Goal: Task Accomplishment & Management: Manage account settings

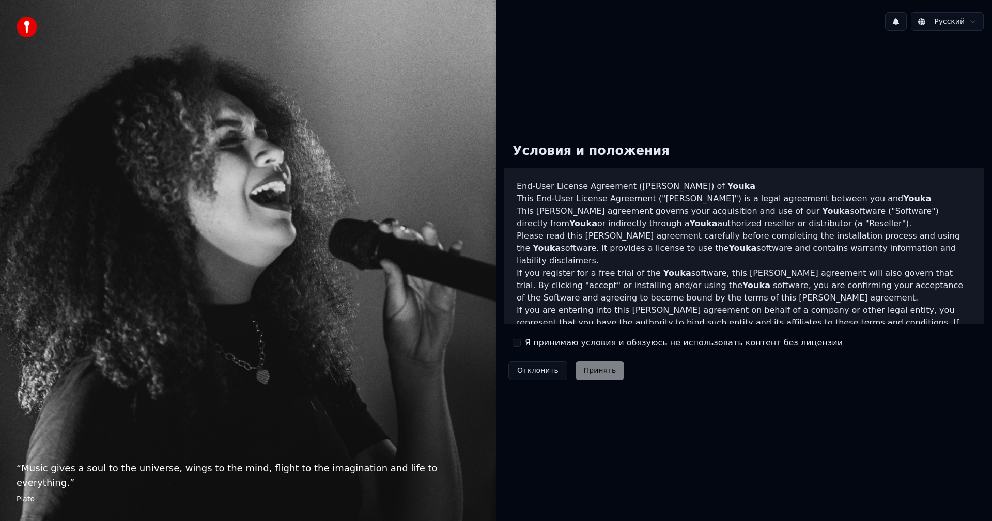
click at [529, 345] on label "Я принимаю условия и обязуюсь не использовать контент без лицензии" at bounding box center [684, 343] width 318 height 12
click at [521, 345] on button "Я принимаю условия и обязуюсь не использовать контент без лицензии" at bounding box center [516, 343] width 8 height 8
click at [594, 368] on button "Принять" at bounding box center [599, 371] width 49 height 19
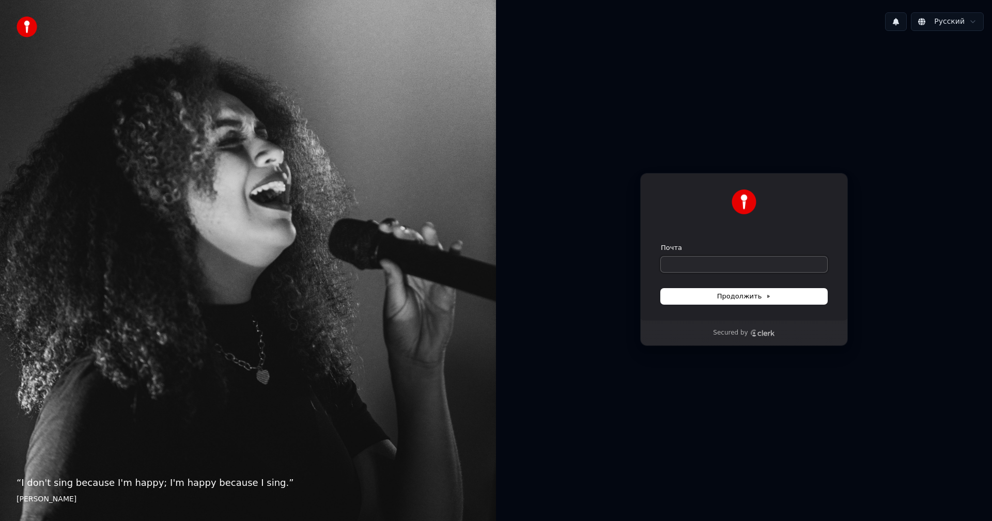
click at [715, 261] on input "Почта" at bounding box center [744, 264] width 166 height 15
type input "*"
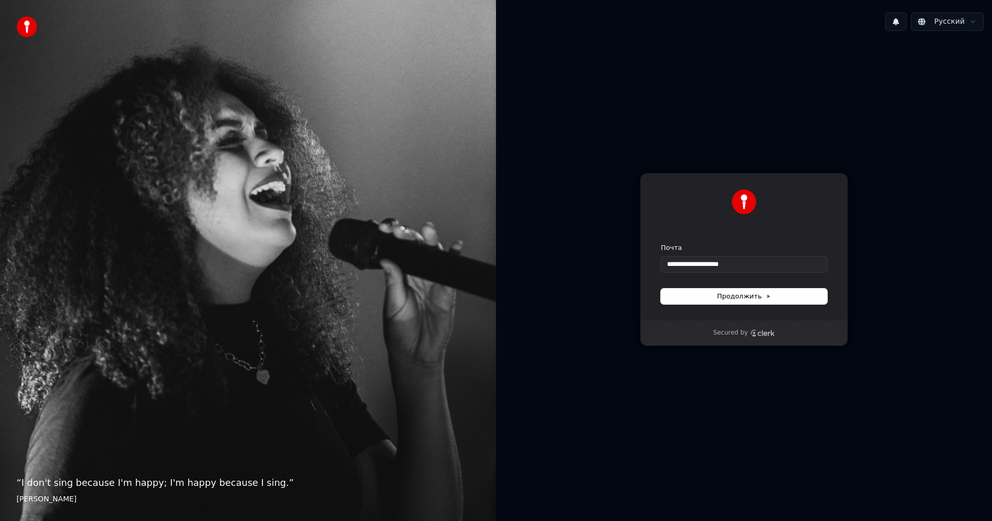
click at [762, 305] on div "**********" at bounding box center [744, 247] width 208 height 148
click at [758, 299] on span "Продолжить" at bounding box center [744, 296] width 54 height 9
type input "**********"
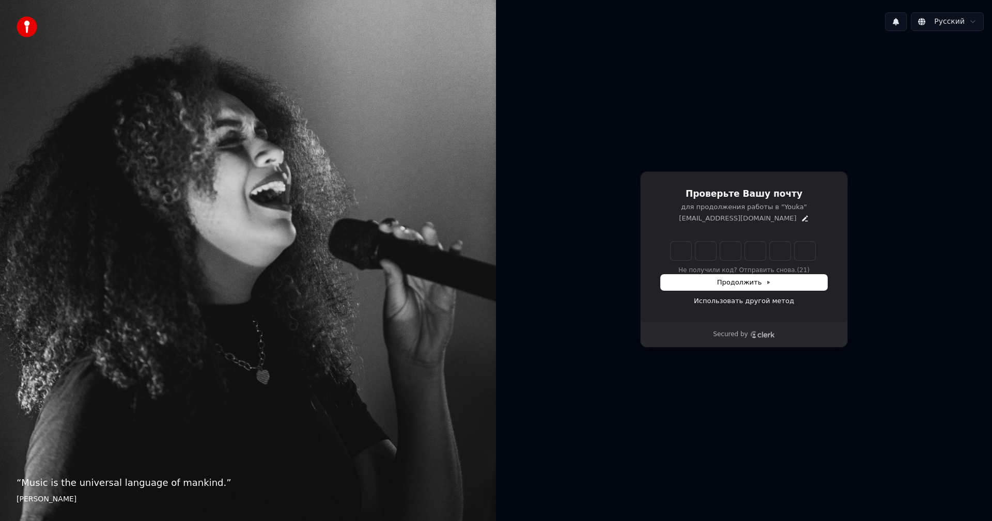
type input "*"
type input "**"
type input "*"
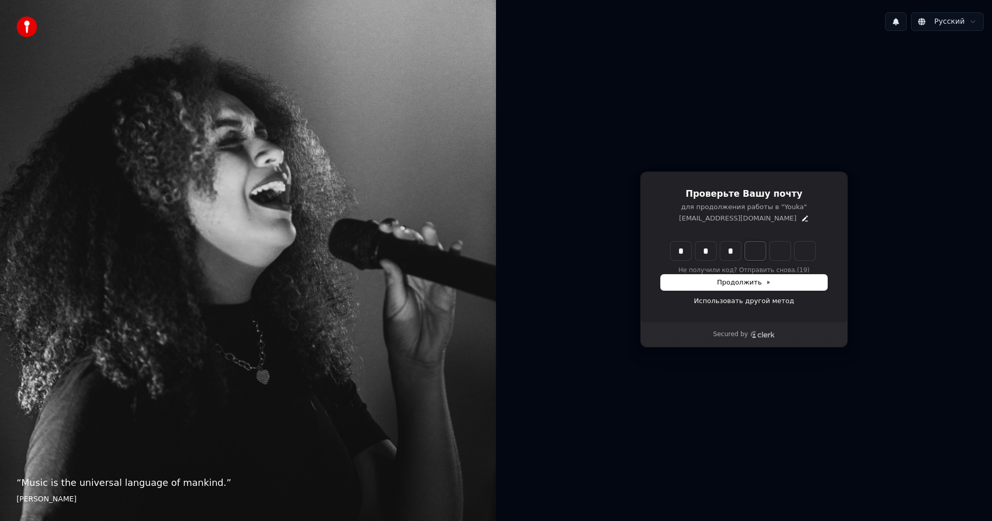
type input "***"
type input "*"
type input "****"
type input "*"
type input "*****"
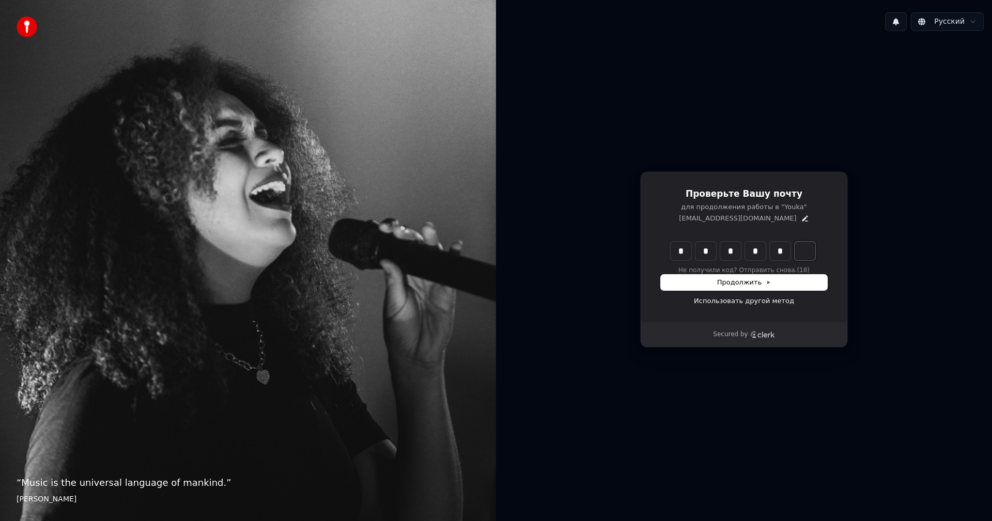
type input "*"
type input "******"
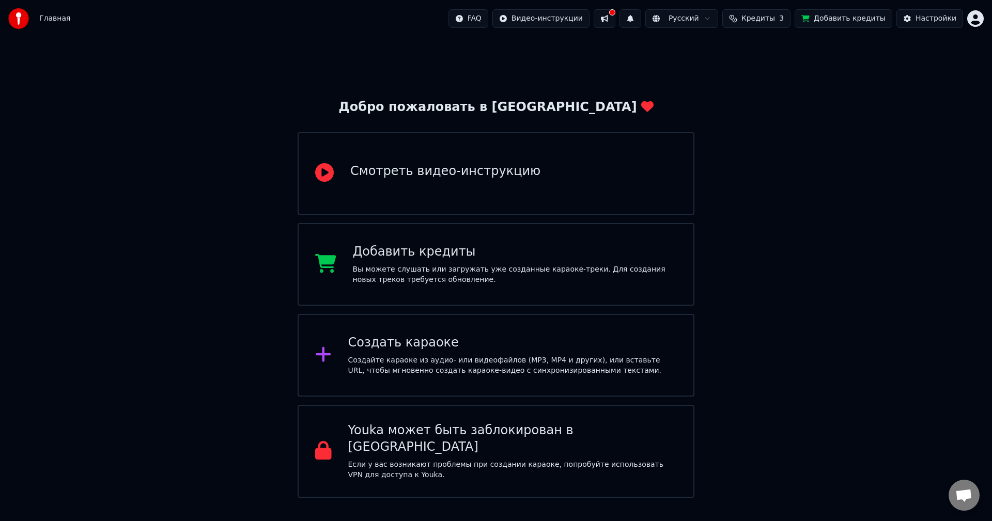
click at [758, 21] on span "Кредиты" at bounding box center [758, 18] width 34 height 10
click at [769, 89] on button "Обновить" at bounding box center [770, 95] width 63 height 19
drag, startPoint x: 792, startPoint y: 182, endPoint x: 791, endPoint y: 177, distance: 5.3
click at [792, 181] on div "Добро пожаловать в Youka Смотреть видео-инструкцию Добавить кредиты Вы можете с…" at bounding box center [496, 267] width 992 height 461
click at [508, 334] on div "Создать караоке Создайте караоке из аудио- или видеофайлов (MP3, MP4 и других),…" at bounding box center [496, 355] width 397 height 83
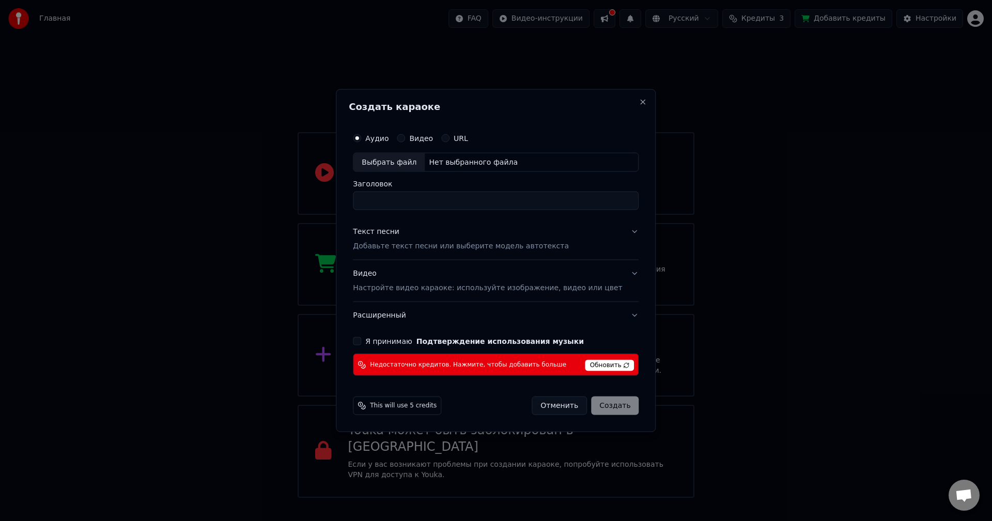
click at [627, 95] on div "Создать караоке Аудио Видео URL Выбрать файл Нет выбранного файла Заголовок Тек…" at bounding box center [496, 261] width 320 height 344
click at [639, 103] on button "Close" at bounding box center [643, 102] width 8 height 8
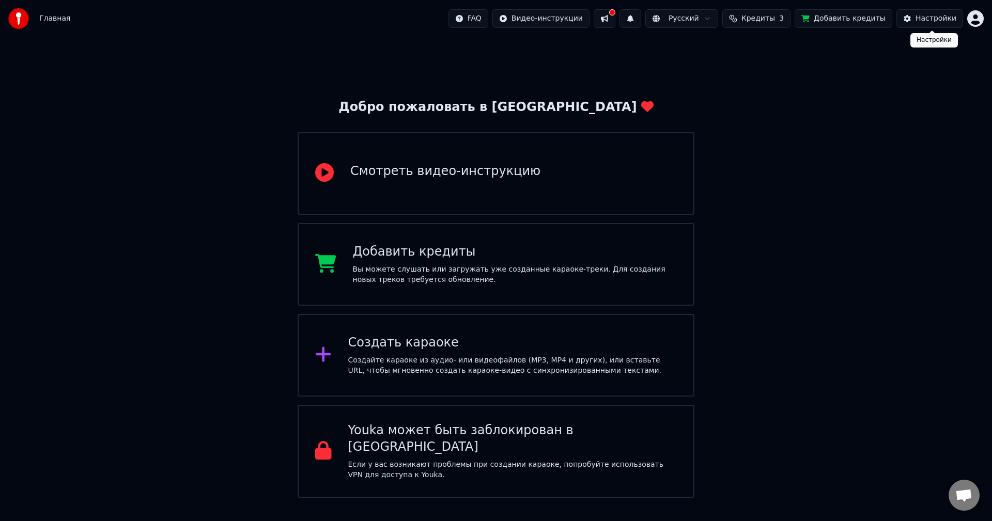
click at [974, 21] on html "Главная FAQ Видео-инструкции Русский Кредиты 3 Добавить кредиты Настройки Добро…" at bounding box center [496, 249] width 992 height 498
click at [864, 328] on html "Главная FAQ Видео-инструкции Русский Кредиты 3 Добавить кредиты Настройки Добро…" at bounding box center [496, 249] width 992 height 498
click at [56, 18] on span "Главная" at bounding box center [54, 18] width 31 height 10
click at [442, 110] on div "Добро пожаловать в [GEOGRAPHIC_DATA]" at bounding box center [495, 107] width 315 height 17
click at [405, 330] on div "Создать караоке Создайте караоке из аудио- или видеофайлов (MP3, MP4 и других),…" at bounding box center [496, 355] width 397 height 83
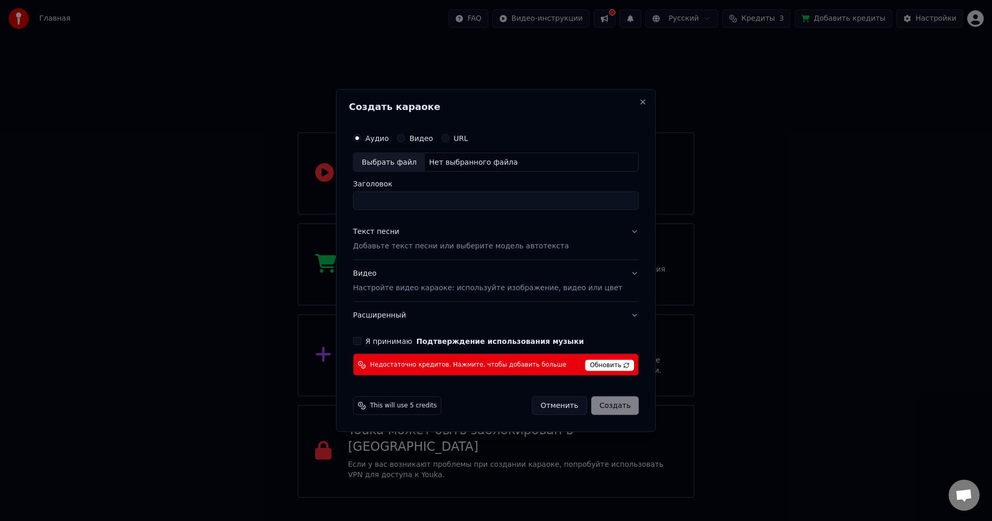
click at [417, 407] on span "This will use 5 credits" at bounding box center [403, 406] width 67 height 8
click at [545, 411] on button "Отменить" at bounding box center [559, 406] width 55 height 19
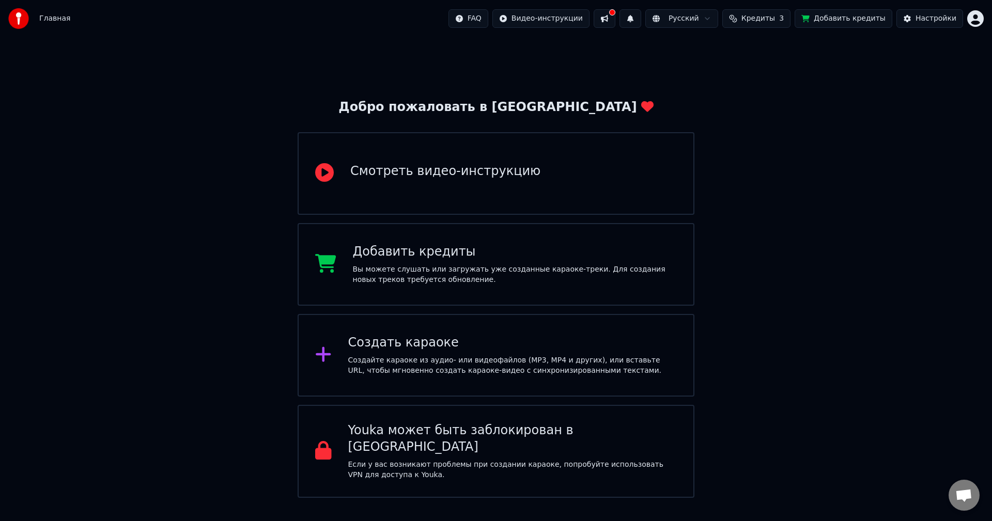
click at [715, 320] on div "Добро пожаловать в Youka Смотреть видео-инструкцию Добавить кредиты Вы можете с…" at bounding box center [496, 267] width 992 height 461
click at [615, 23] on button at bounding box center [605, 18] width 22 height 19
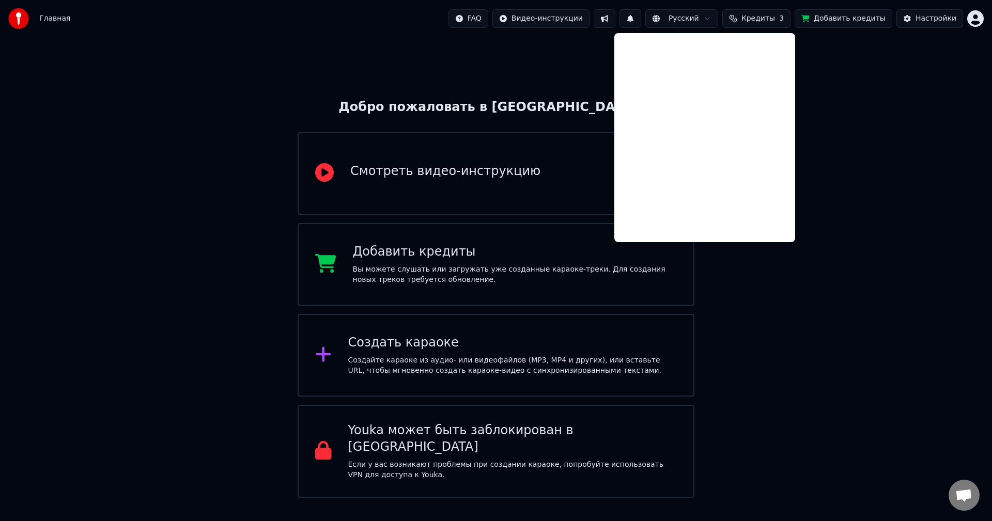
click at [615, 23] on button at bounding box center [605, 18] width 22 height 19
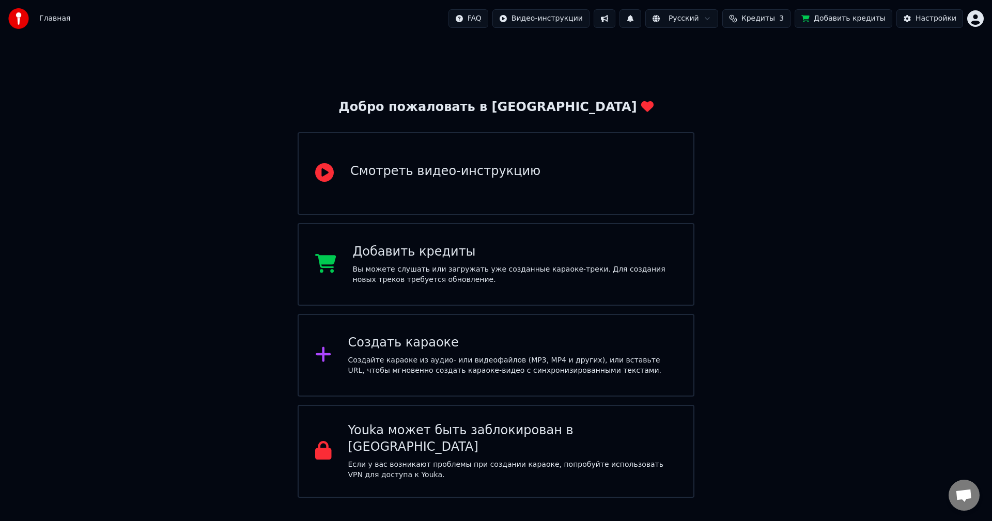
click at [641, 20] on button at bounding box center [630, 18] width 22 height 19
click at [775, 21] on span "Кредиты" at bounding box center [758, 18] width 34 height 10
click at [791, 94] on button "Обновить" at bounding box center [770, 95] width 63 height 19
click at [803, 194] on div "Добро пожаловать в Youka Смотреть видео-инструкцию Добавить кредиты Вы можете с…" at bounding box center [496, 267] width 992 height 461
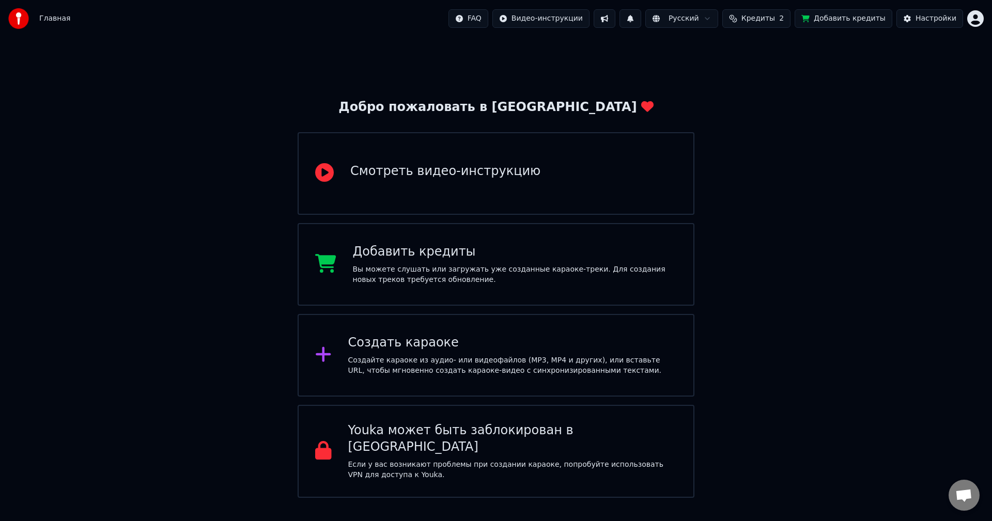
click at [613, 387] on div "Создать караоке Создайте караоке из аудио- или видеофайлов (MP3, MP4 и других),…" at bounding box center [496, 355] width 397 height 83
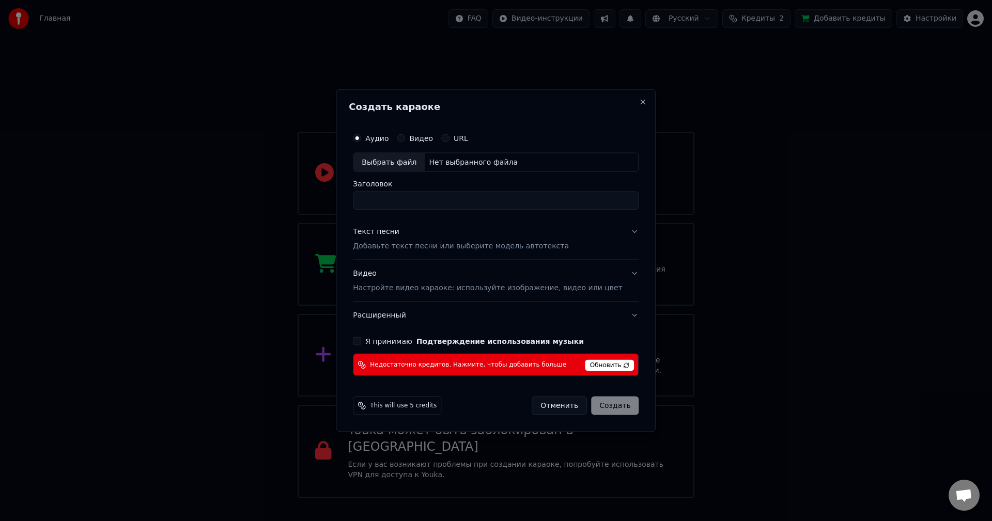
click at [548, 407] on button "Отменить" at bounding box center [559, 406] width 55 height 19
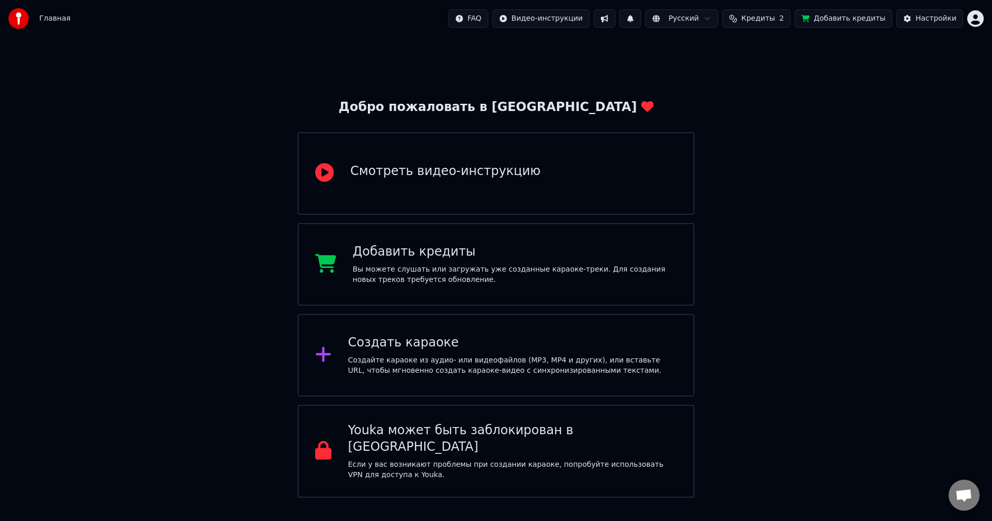
click at [511, 289] on div "Добавить кредиты Вы можете слушать или загружать уже созданные караоке-треки. Д…" at bounding box center [496, 264] width 397 height 83
click at [917, 17] on button "Настройки" at bounding box center [929, 18] width 67 height 19
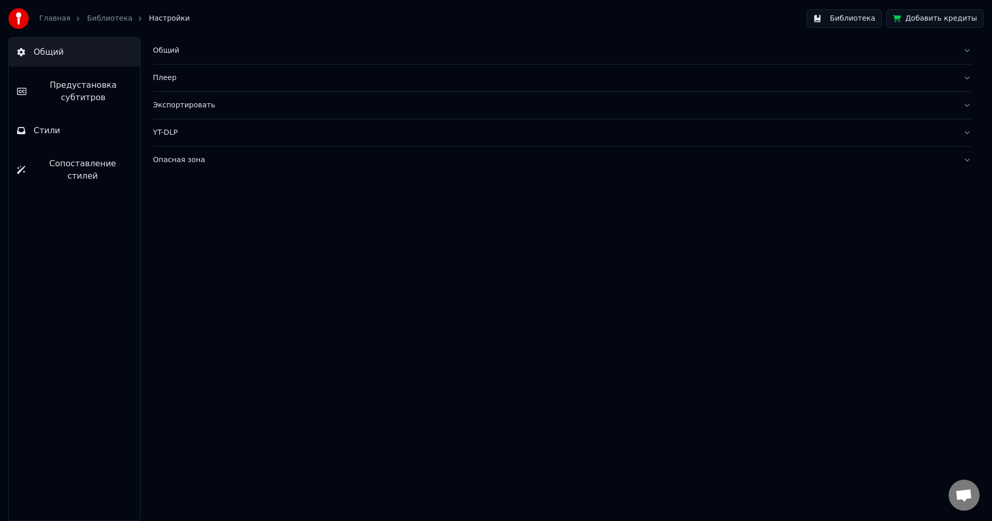
click at [104, 20] on link "Библиотека" at bounding box center [109, 18] width 45 height 10
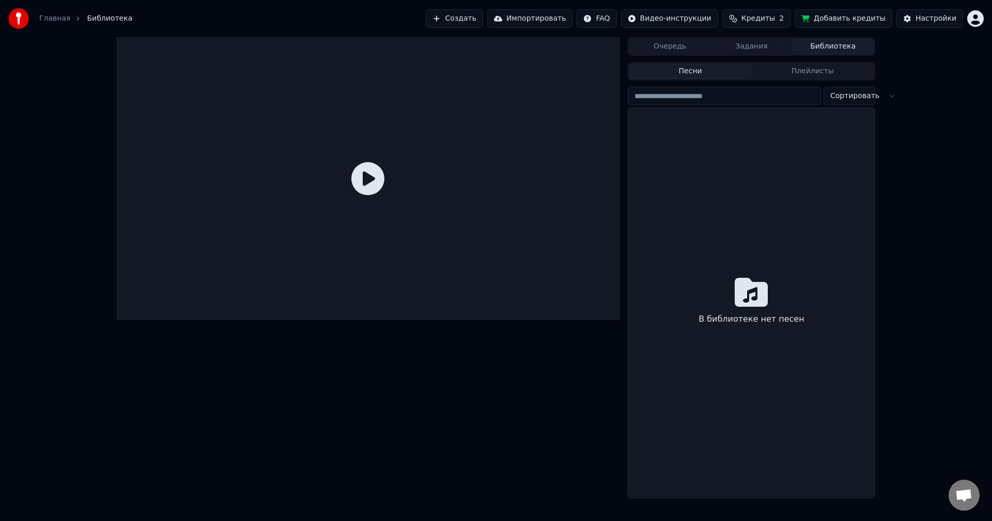
click at [739, 49] on button "Задания" at bounding box center [752, 46] width 82 height 15
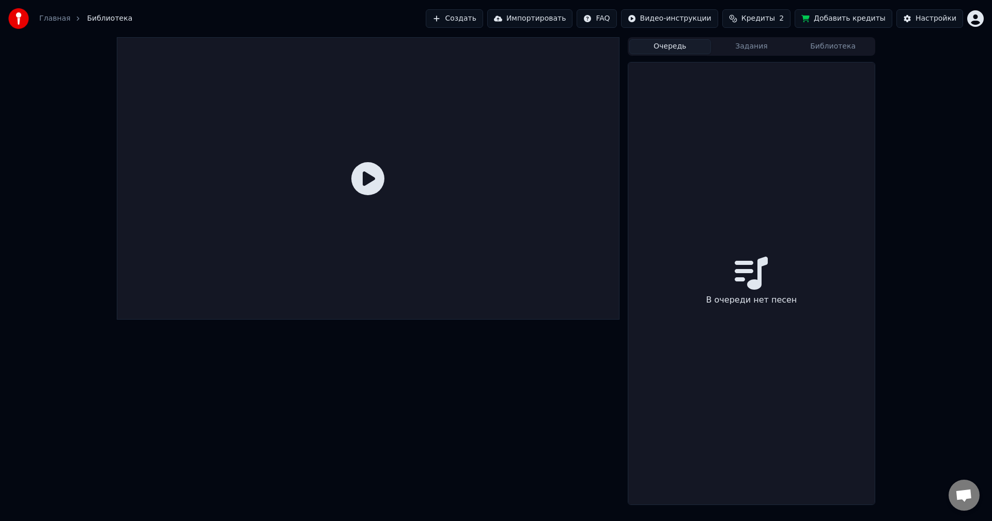
click at [683, 42] on button "Очередь" at bounding box center [670, 46] width 82 height 15
click at [743, 51] on button "Задания" at bounding box center [752, 46] width 82 height 15
click at [837, 43] on button "Библиотека" at bounding box center [833, 46] width 82 height 15
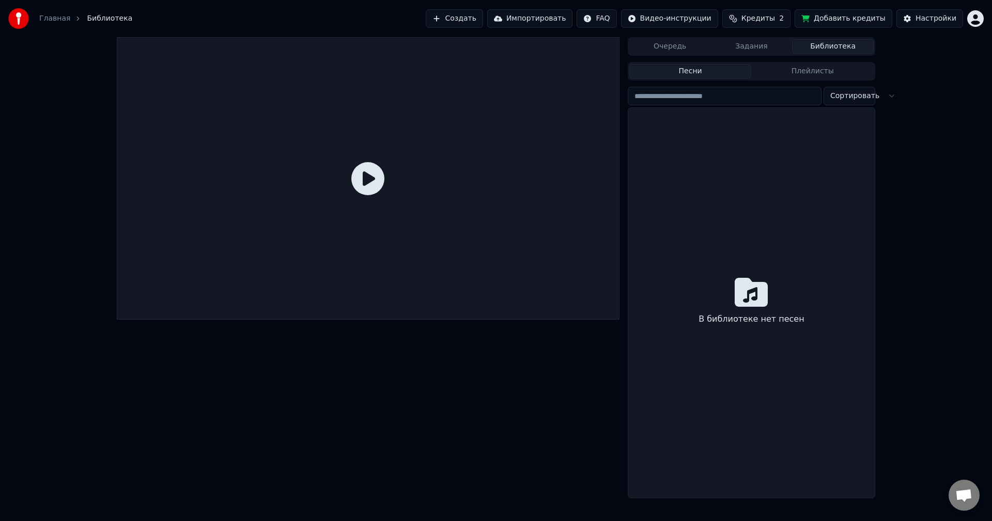
drag, startPoint x: 105, startPoint y: 21, endPoint x: 97, endPoint y: 19, distance: 8.9
click at [106, 20] on span "Библиотека" at bounding box center [109, 18] width 45 height 10
click at [77, 16] on ol "Главная Библиотека" at bounding box center [85, 18] width 93 height 10
click at [74, 15] on icon "breadcrumb" at bounding box center [77, 18] width 7 height 7
click at [57, 16] on link "Главная" at bounding box center [54, 18] width 31 height 10
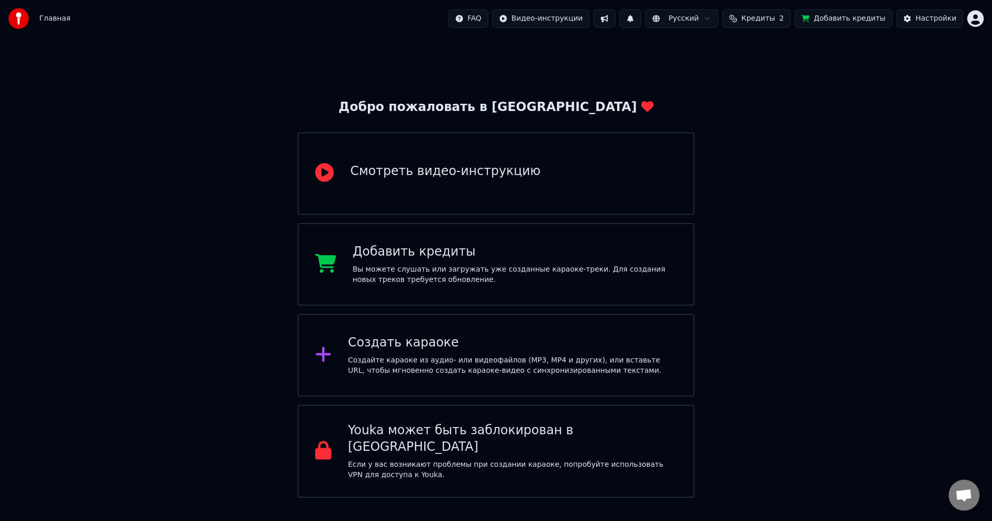
click at [979, 17] on html "Главная FAQ Видео-инструкции Русский Кредиты 2 Добавить кредиты Настройки Добро…" at bounding box center [496, 249] width 992 height 498
click at [906, 114] on span "Выйти" at bounding box center [903, 119] width 24 height 10
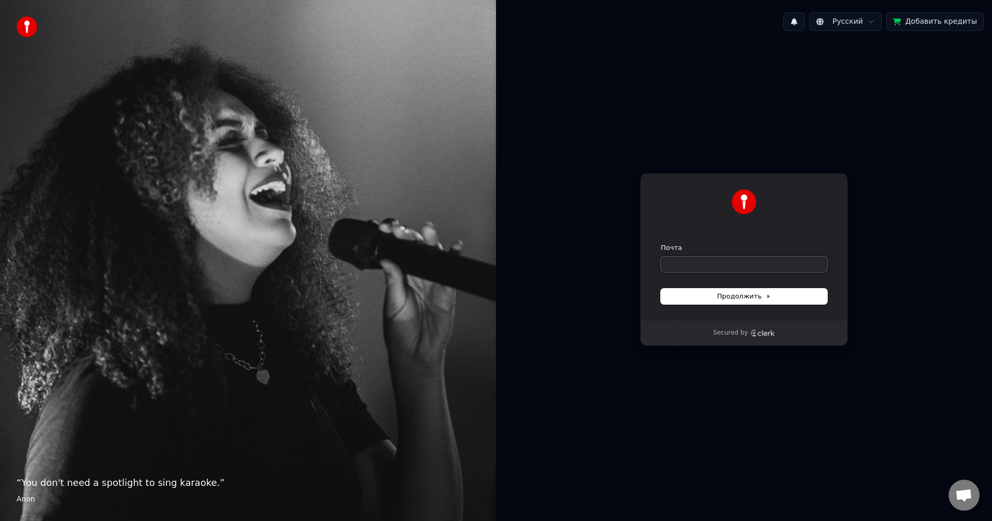
click at [713, 269] on input "Почта" at bounding box center [744, 264] width 166 height 15
click at [753, 290] on button "Продолжить" at bounding box center [744, 296] width 166 height 15
type input "**********"
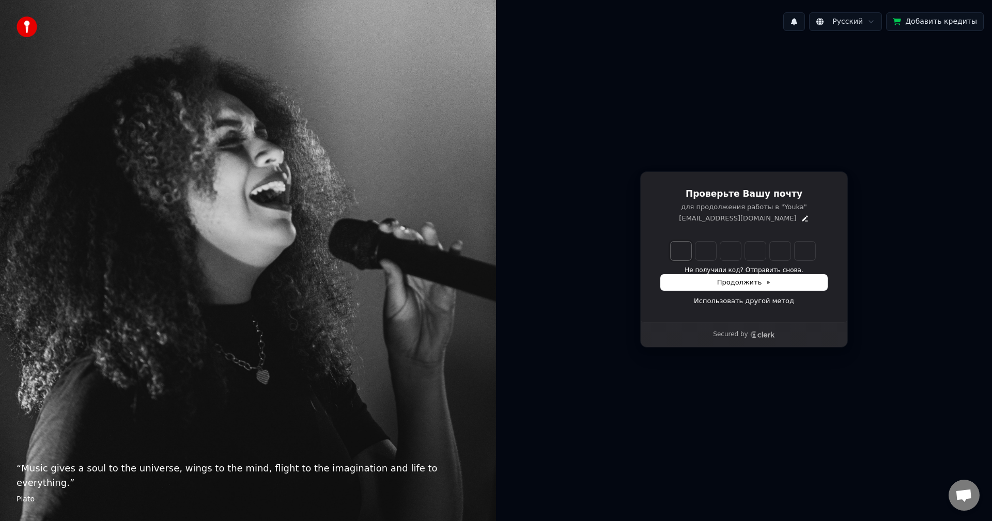
type input "*"
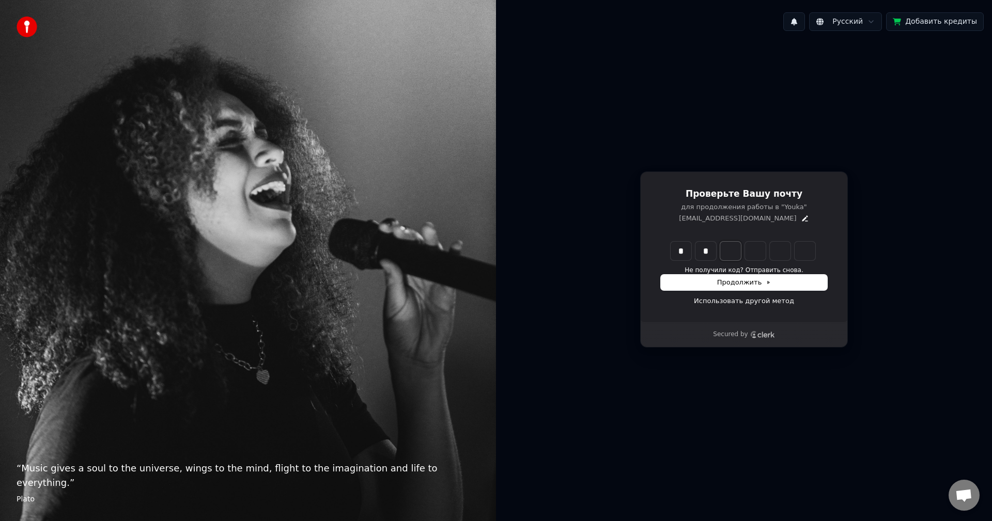
type input "**"
type input "*"
type input "***"
type input "*"
type input "****"
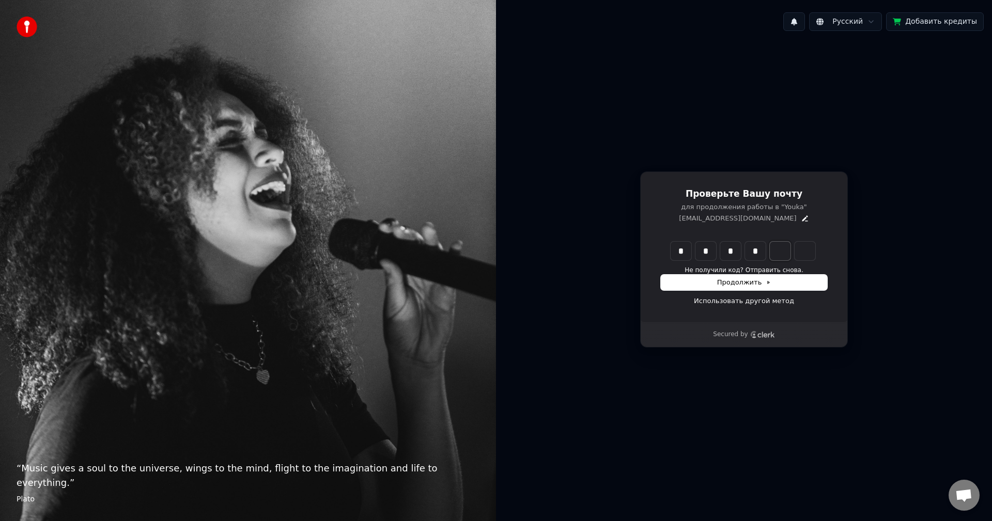
type input "*"
type input "******"
type input "*"
